Goal: Task Accomplishment & Management: Manage account settings

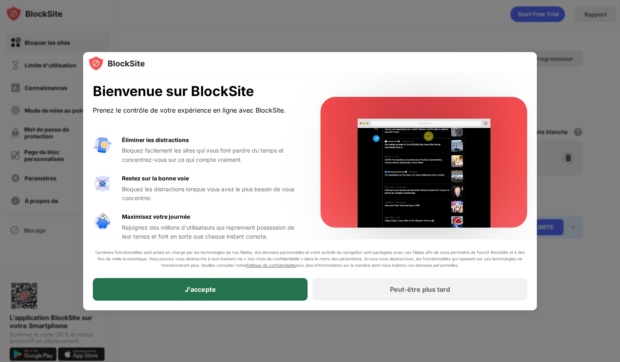
click at [191, 287] on font "J'accepte" at bounding box center [200, 289] width 31 height 8
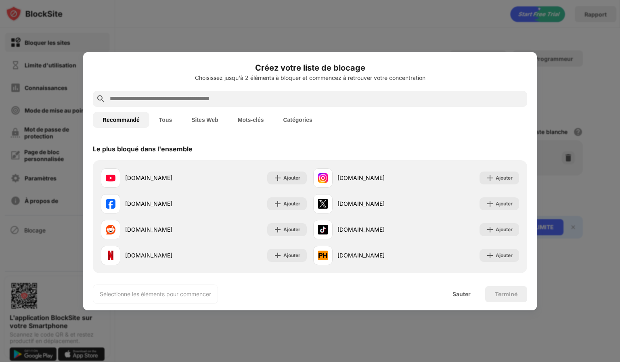
click at [203, 120] on font "Sites Web" at bounding box center [204, 120] width 27 height 6
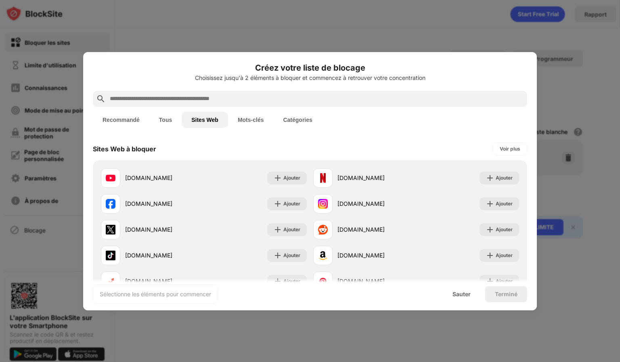
scroll to position [13, 0]
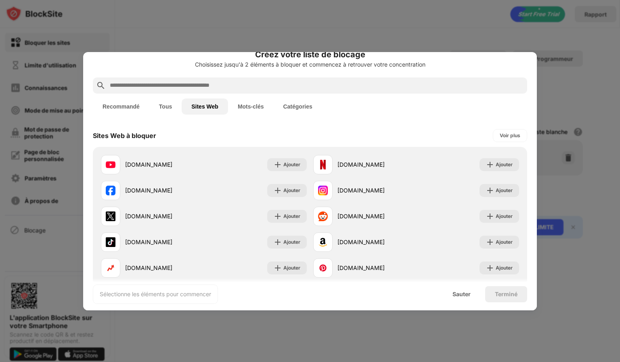
click at [199, 84] on input "text" at bounding box center [316, 86] width 415 height 10
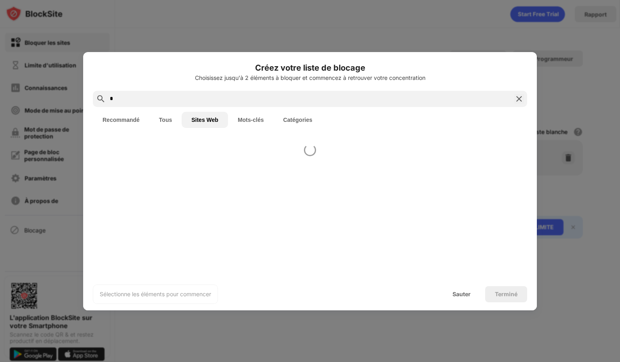
scroll to position [0, 0]
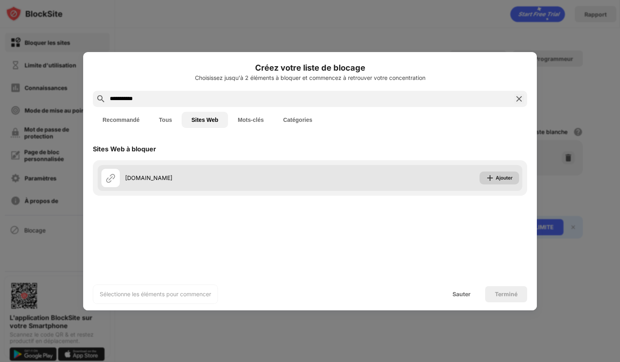
type input "**********"
click at [492, 177] on img at bounding box center [490, 178] width 8 height 8
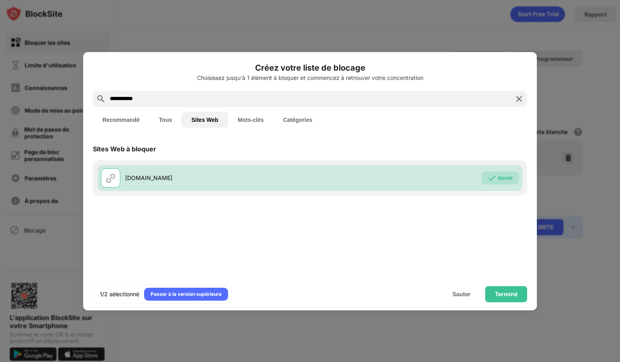
click at [200, 99] on input "**********" at bounding box center [310, 99] width 402 height 10
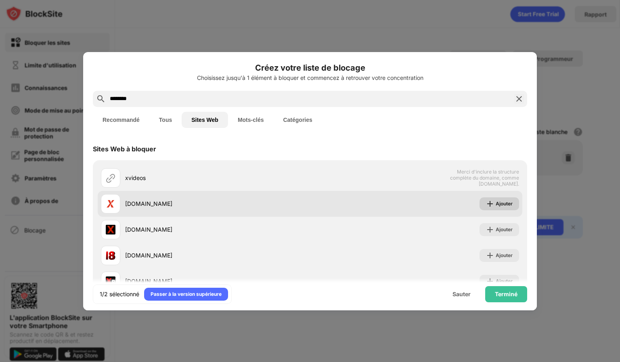
type input "*******"
click at [496, 204] on font "Ajouter" at bounding box center [504, 204] width 17 height 6
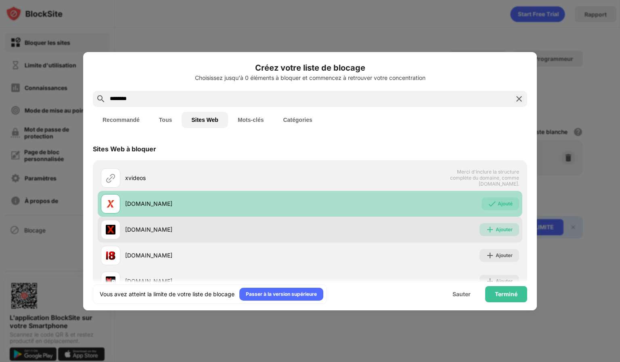
click at [496, 230] on font "Ajouter" at bounding box center [504, 229] width 17 height 6
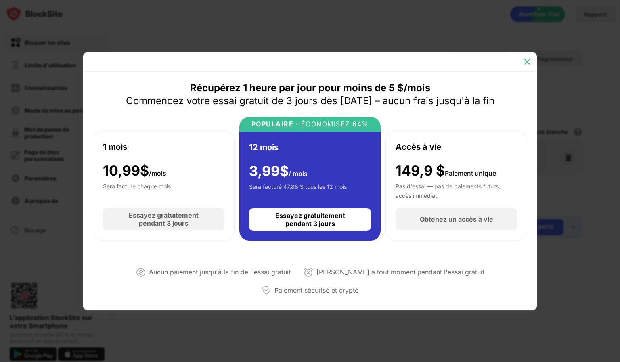
click at [525, 60] on img at bounding box center [527, 62] width 8 height 8
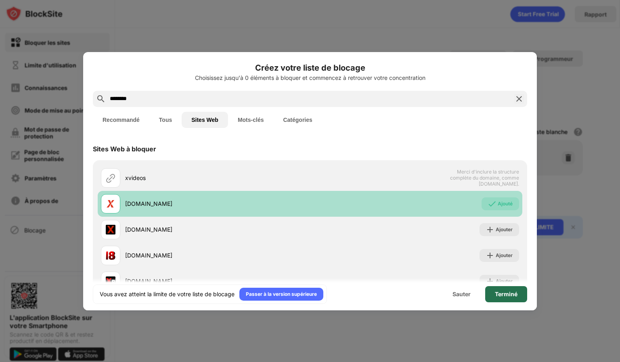
click at [498, 294] on font "Terminé" at bounding box center [506, 294] width 23 height 7
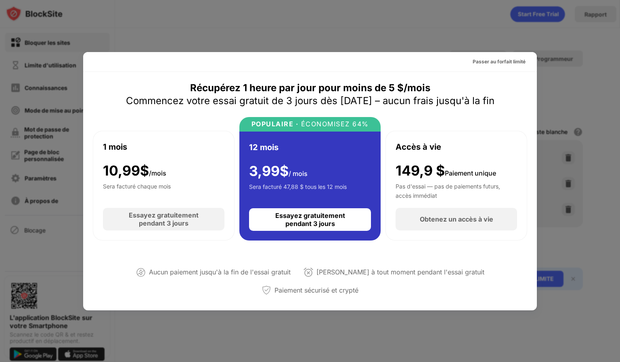
click at [570, 87] on div at bounding box center [310, 181] width 620 height 362
click at [534, 47] on div at bounding box center [310, 181] width 620 height 362
click at [494, 61] on font "Passer au forfait limité" at bounding box center [499, 62] width 53 height 6
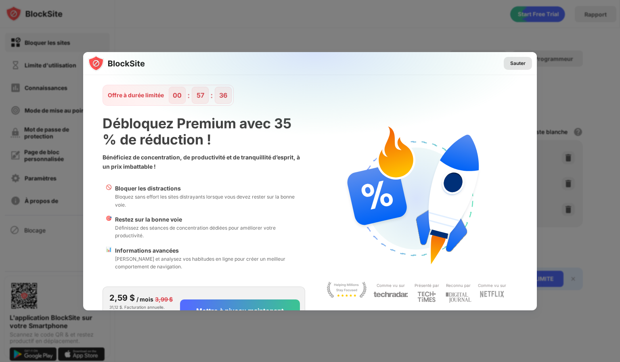
click at [513, 61] on font "Sauter" at bounding box center [517, 63] width 15 height 6
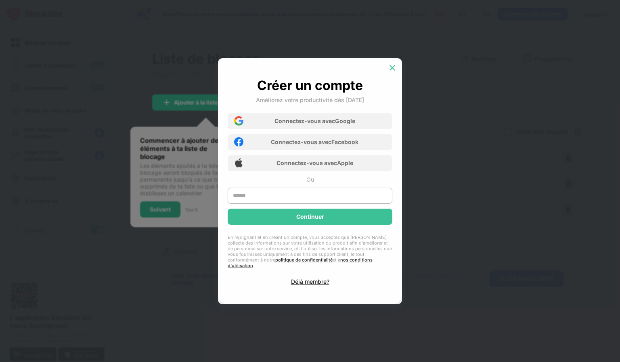
click at [391, 68] on img at bounding box center [392, 68] width 8 height 8
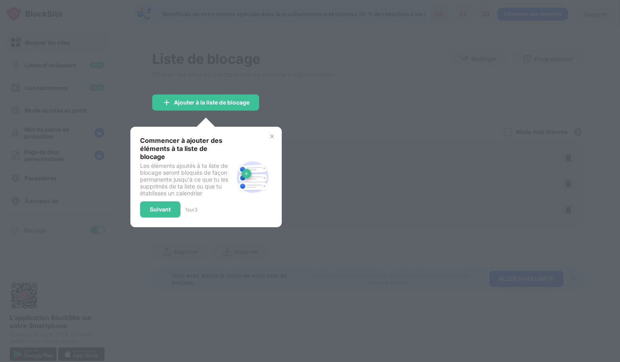
click at [365, 126] on div at bounding box center [310, 181] width 620 height 362
click at [272, 131] on div "Commencer à ajouter des éléments à ta liste de blocage Les éléments ajoutés à t…" at bounding box center [205, 177] width 151 height 100
click at [271, 136] on img at bounding box center [272, 136] width 6 height 6
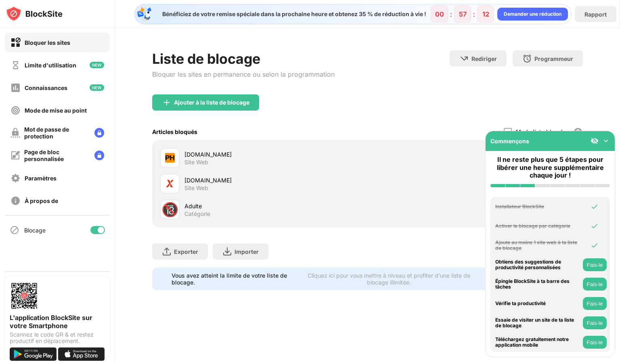
click at [604, 142] on img at bounding box center [606, 141] width 8 height 8
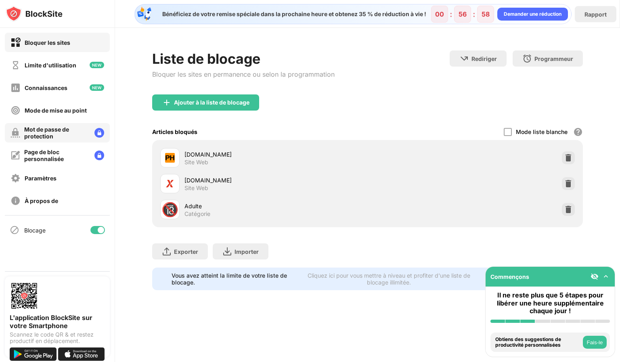
click at [64, 130] on font "Mot de passe de protection" at bounding box center [46, 133] width 45 height 14
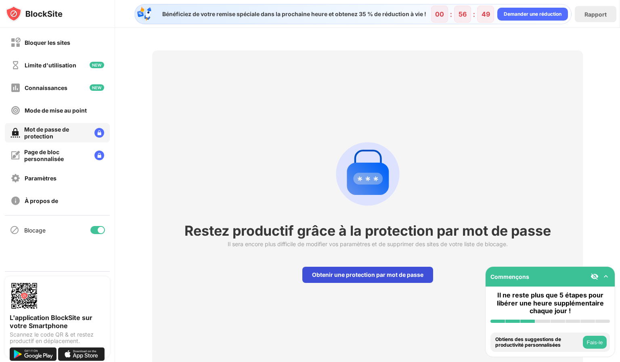
click at [322, 276] on font "Obtenir une protection par mot de passe" at bounding box center [367, 274] width 111 height 7
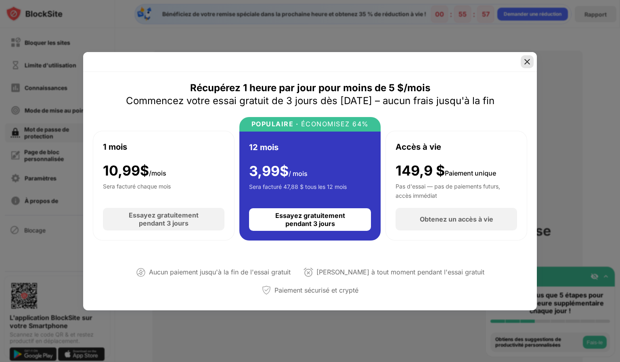
click at [527, 61] on img at bounding box center [527, 62] width 8 height 8
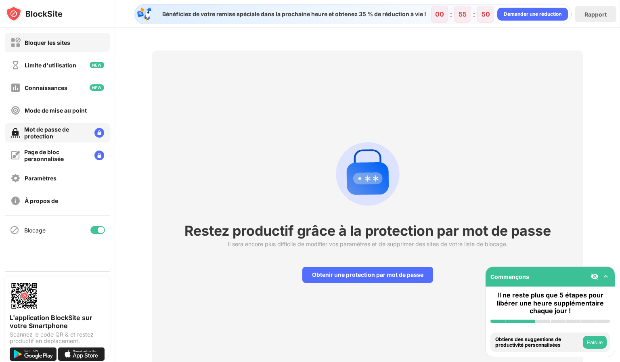
click at [37, 44] on font "Bloquer les sites" at bounding box center [48, 42] width 46 height 7
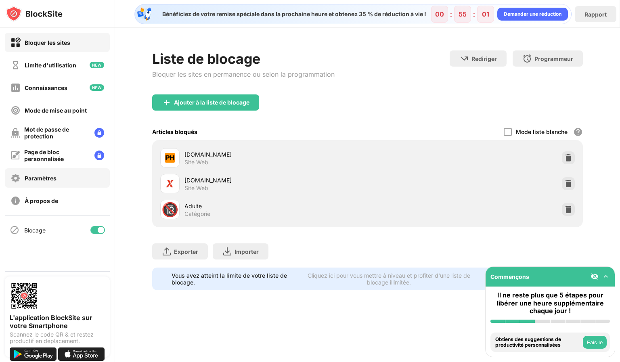
click at [63, 182] on div "Paramètres" at bounding box center [57, 177] width 105 height 19
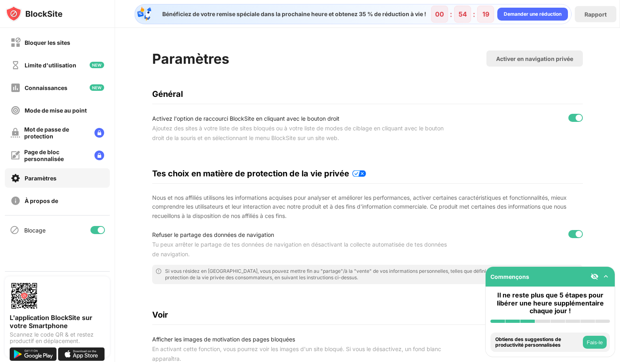
click at [218, 103] on div "Paramètres Activer en navigation privée Général Activez l'option de raccourci B…" at bounding box center [367, 281] width 431 height 462
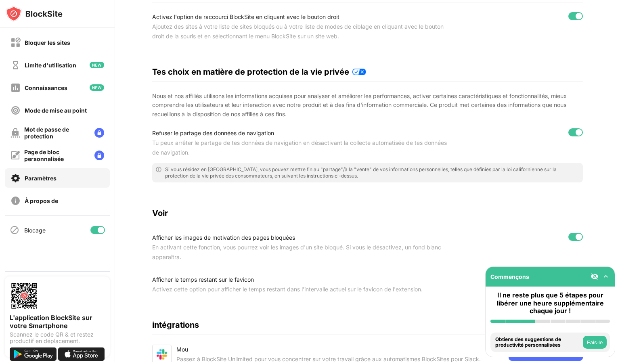
scroll to position [179, 0]
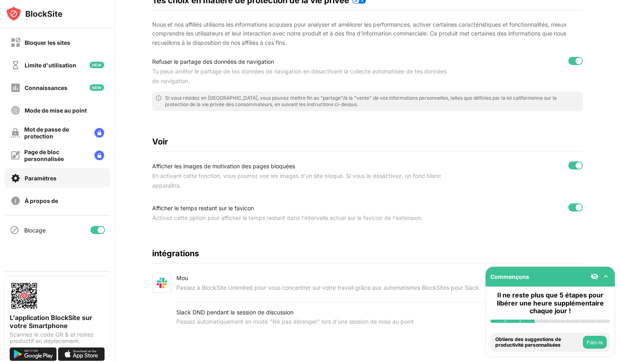
click at [568, 161] on div at bounding box center [575, 165] width 15 height 8
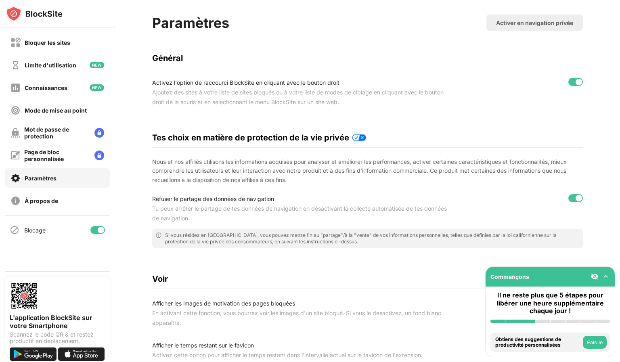
scroll to position [33, 0]
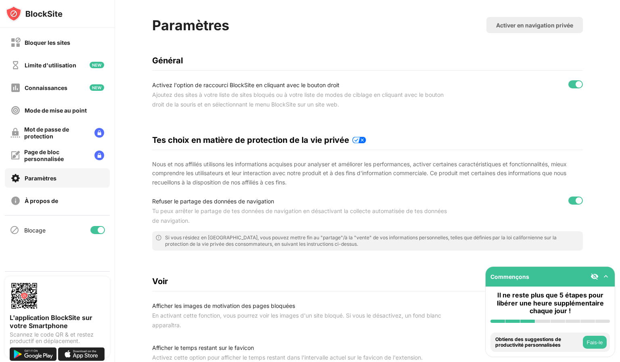
click at [568, 86] on div at bounding box center [575, 84] width 15 height 8
click at [569, 85] on div at bounding box center [572, 84] width 6 height 6
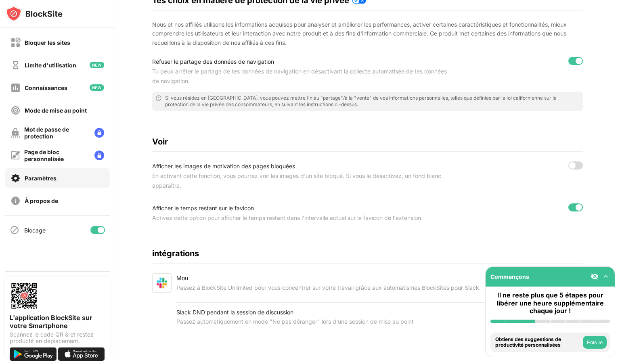
scroll to position [0, 0]
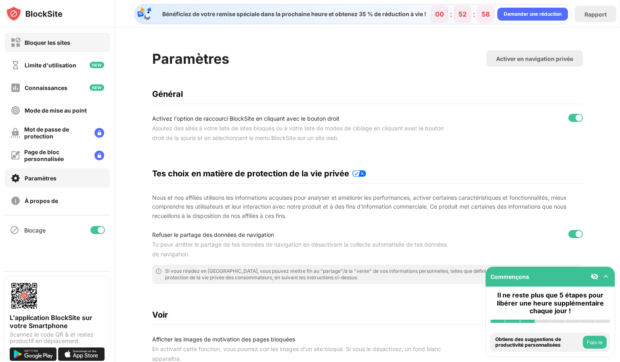
click at [64, 40] on font "Bloquer les sites" at bounding box center [48, 42] width 46 height 7
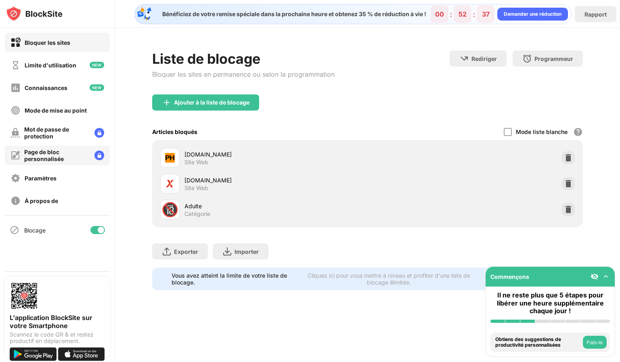
click at [72, 159] on div "Page de bloc personnalisée" at bounding box center [56, 156] width 64 height 14
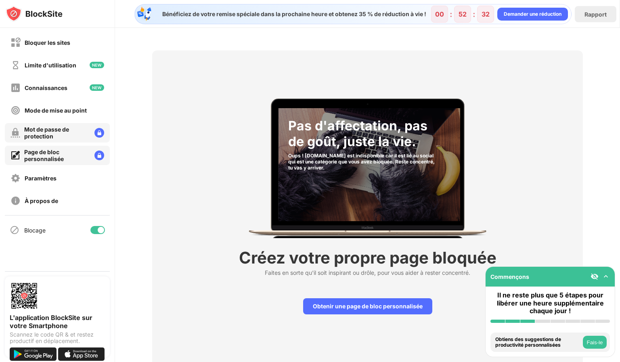
click at [42, 127] on font "Mot de passe de protection" at bounding box center [46, 133] width 45 height 14
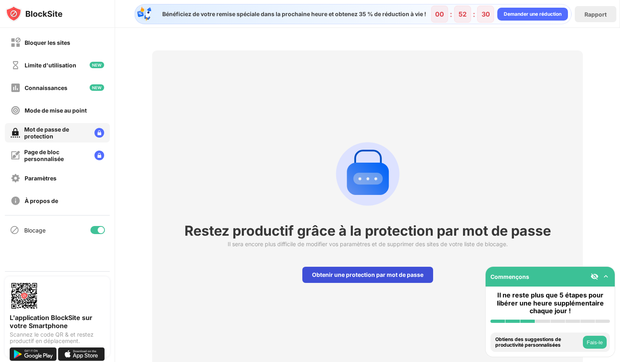
click at [318, 277] on font "Obtenir une protection par mot de passe" at bounding box center [367, 274] width 111 height 7
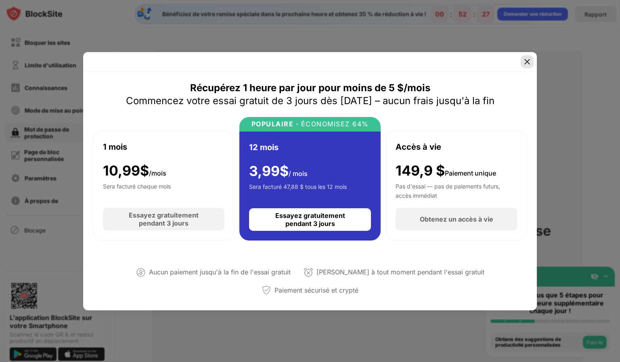
click at [527, 62] on img at bounding box center [527, 62] width 8 height 8
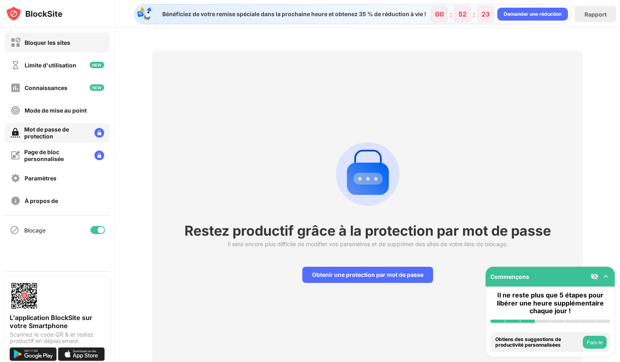
click at [38, 51] on div "Bloquer les sites" at bounding box center [57, 42] width 105 height 19
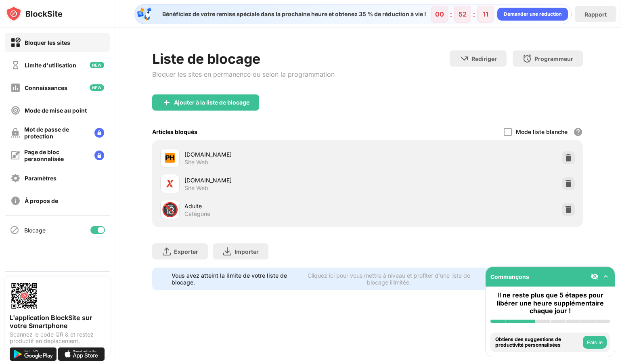
click at [94, 230] on div at bounding box center [97, 230] width 15 height 8
click at [94, 230] on div at bounding box center [94, 230] width 6 height 6
click at [565, 207] on img at bounding box center [568, 209] width 8 height 8
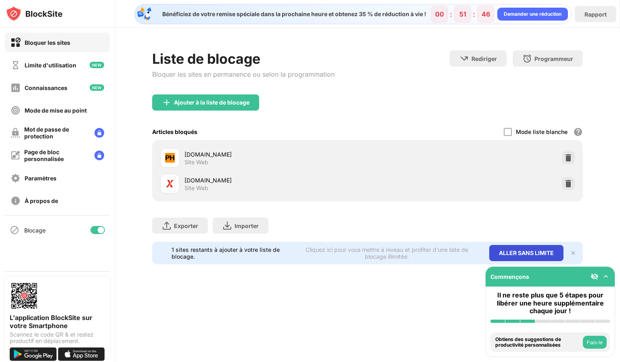
click at [500, 253] on font "ALLER SANS LIMITE" at bounding box center [526, 252] width 55 height 7
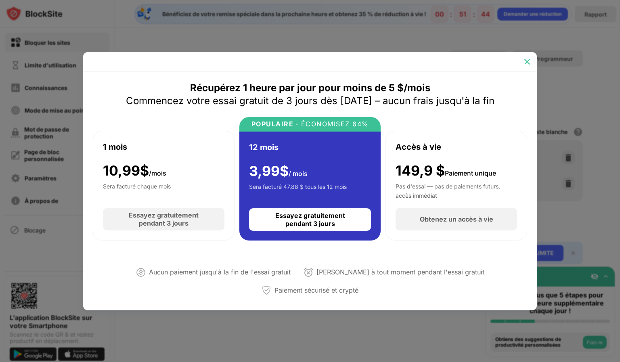
click at [526, 60] on img at bounding box center [527, 62] width 8 height 8
